Goal: Download file/media

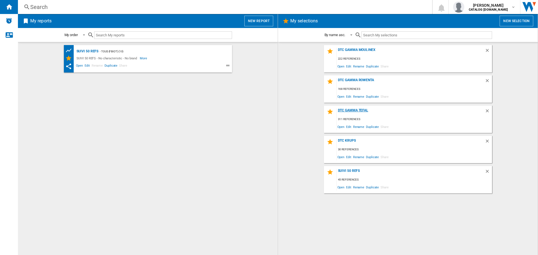
click at [347, 109] on div "DTC GAMMA TEFAL" at bounding box center [411, 112] width 148 height 8
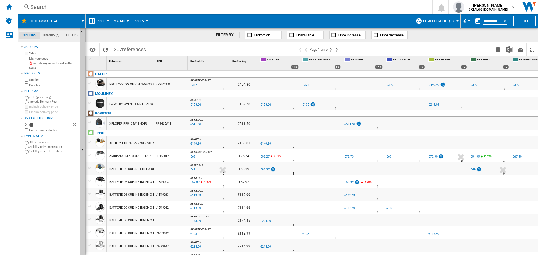
click at [442, 19] on span "Default profile (13)" at bounding box center [439, 21] width 32 height 4
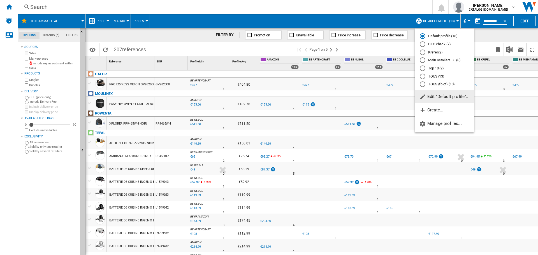
click at [422, 46] on div "DTC check (7)" at bounding box center [423, 44] width 6 height 6
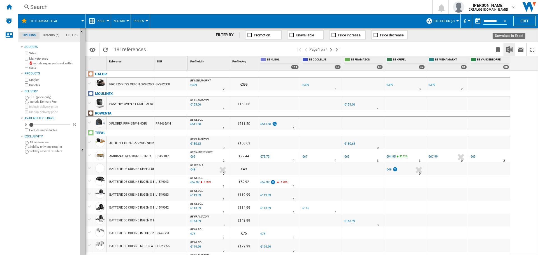
click at [507, 48] on img "Download in Excel" at bounding box center [509, 49] width 7 height 7
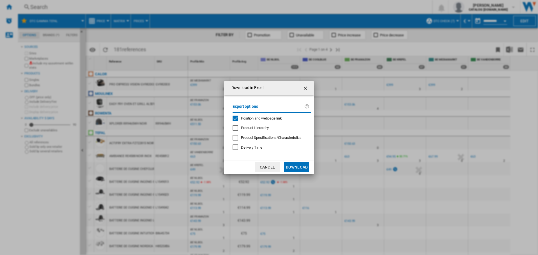
click at [233, 120] on div "Position and webpage link" at bounding box center [236, 119] width 6 height 6
click at [305, 170] on button "Download" at bounding box center [296, 167] width 25 height 10
